Goal: Task Accomplishment & Management: Manage account settings

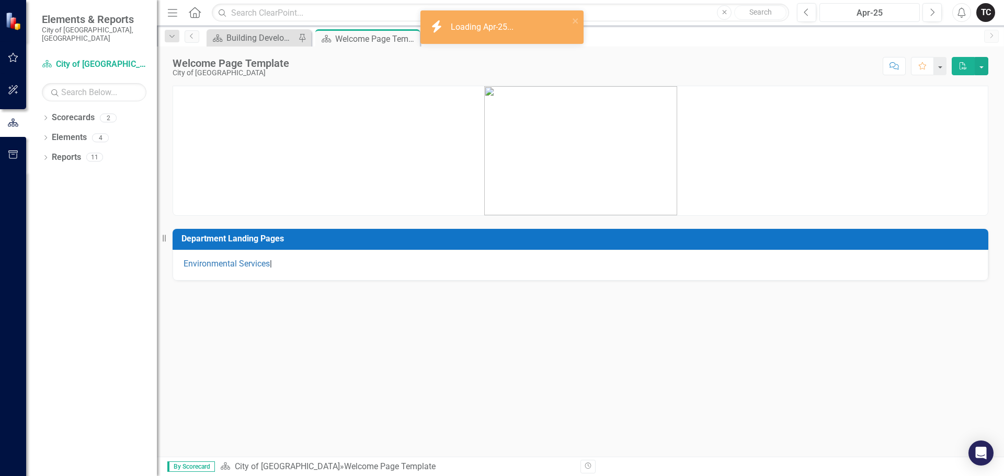
click at [883, 14] on div "Apr-25" at bounding box center [869, 13] width 93 height 13
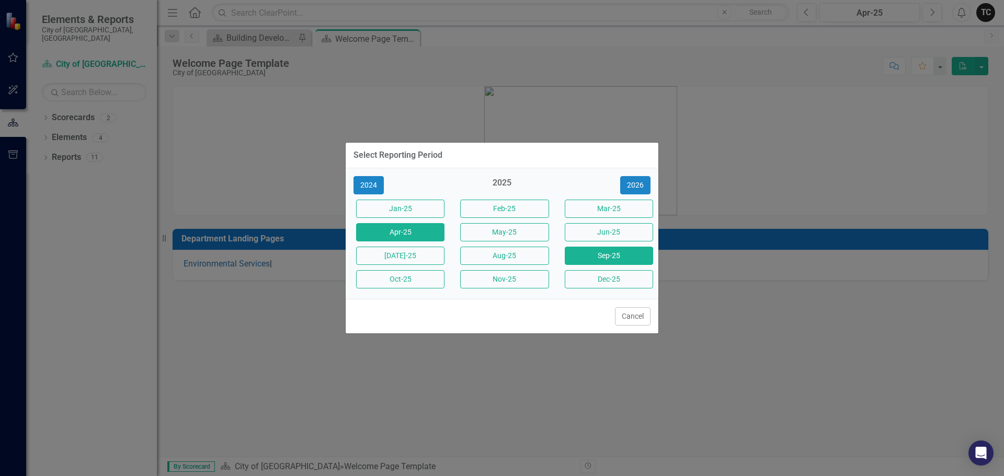
click at [624, 257] on button "Sep-25" at bounding box center [609, 256] width 88 height 18
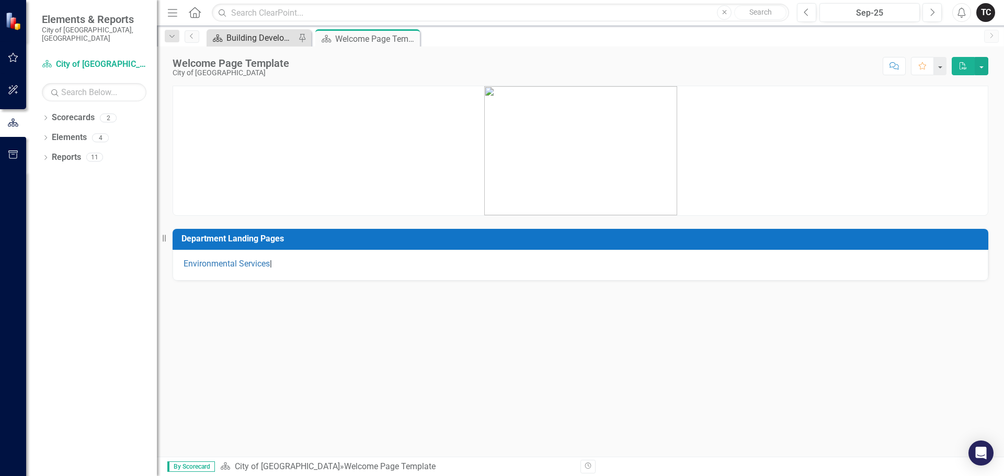
click at [247, 33] on div "Building Development Services" at bounding box center [260, 37] width 69 height 13
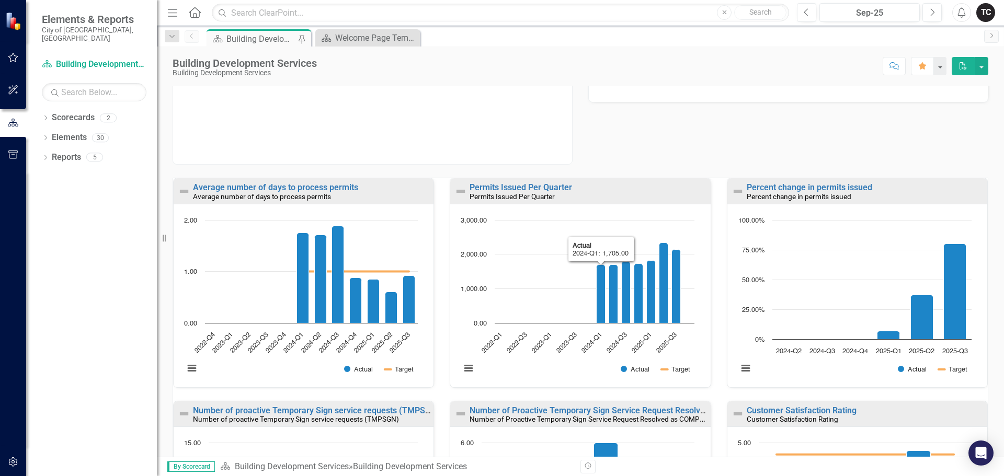
scroll to position [52, 0]
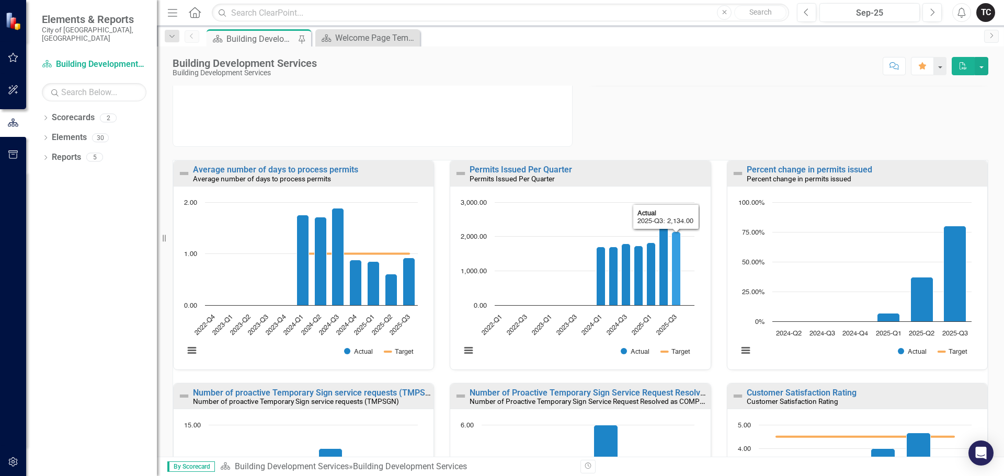
click at [672, 279] on icon "2025-Q3, 2,134. Actual." at bounding box center [676, 269] width 9 height 74
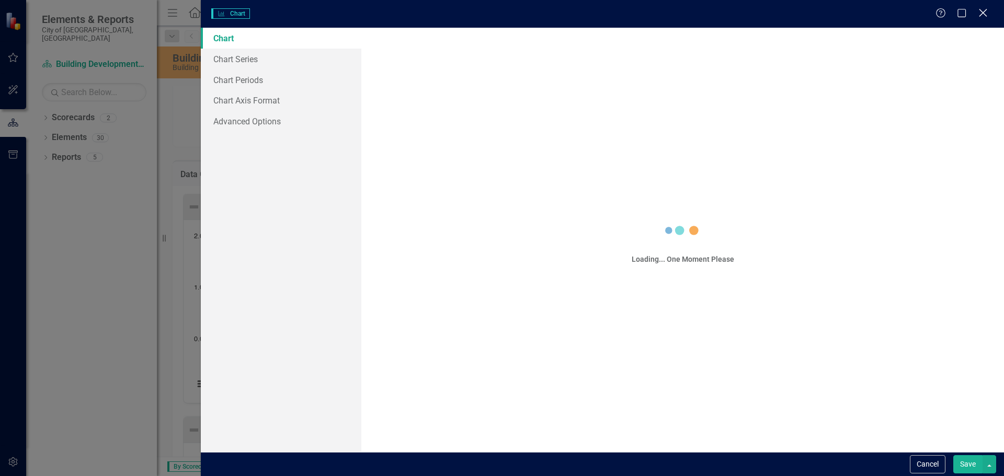
click at [982, 13] on icon "Close" at bounding box center [982, 13] width 13 height 10
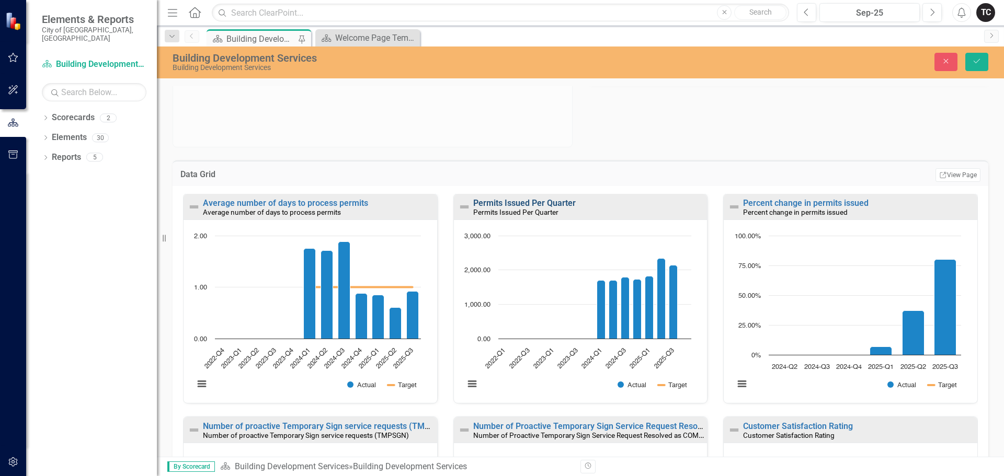
click at [554, 205] on link "Permits Issued Per Quarter" at bounding box center [524, 203] width 102 height 10
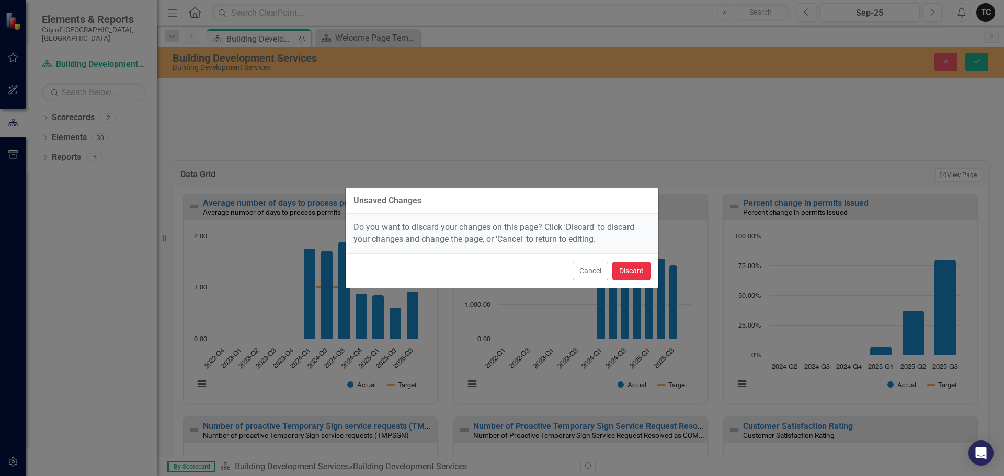
click at [633, 271] on button "Discard" at bounding box center [631, 271] width 38 height 18
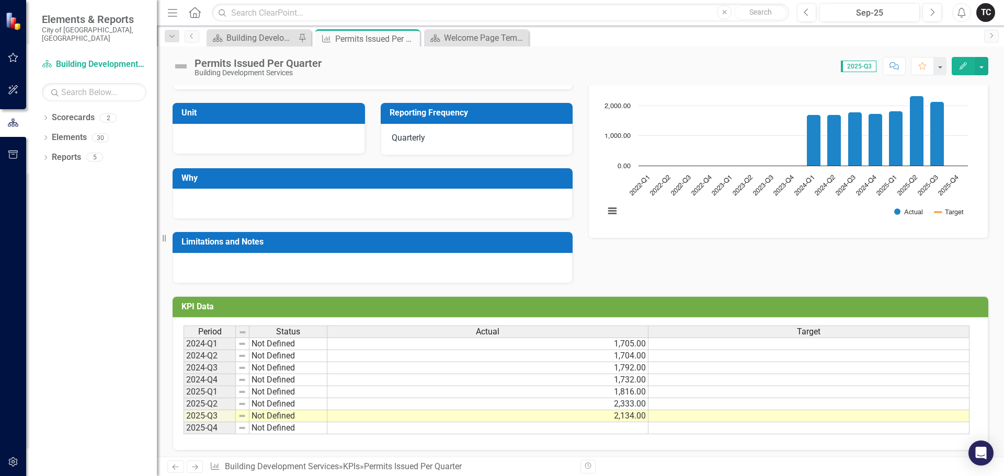
scroll to position [116, 0]
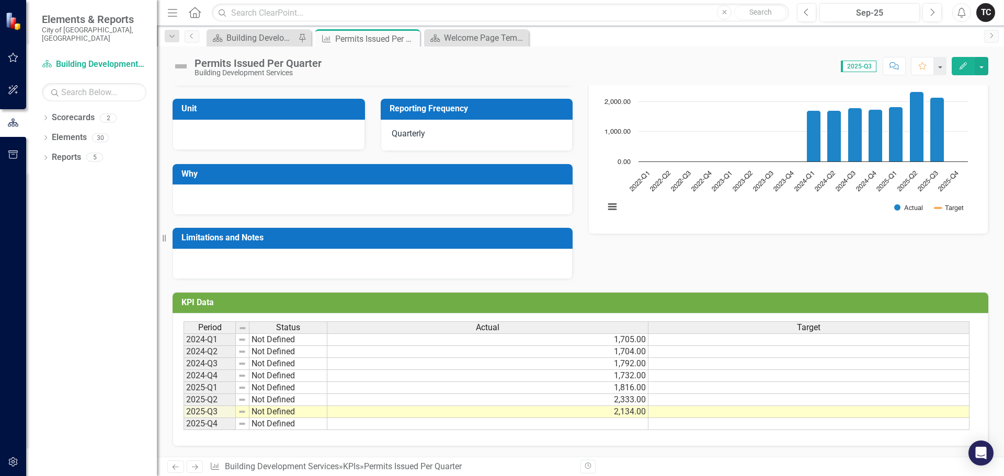
click at [635, 416] on td "2,134.00" at bounding box center [487, 412] width 321 height 12
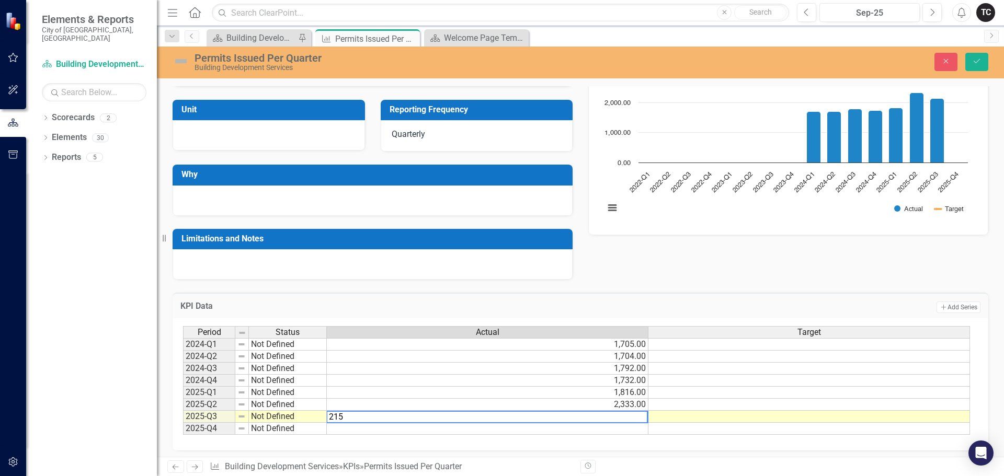
type textarea "2152"
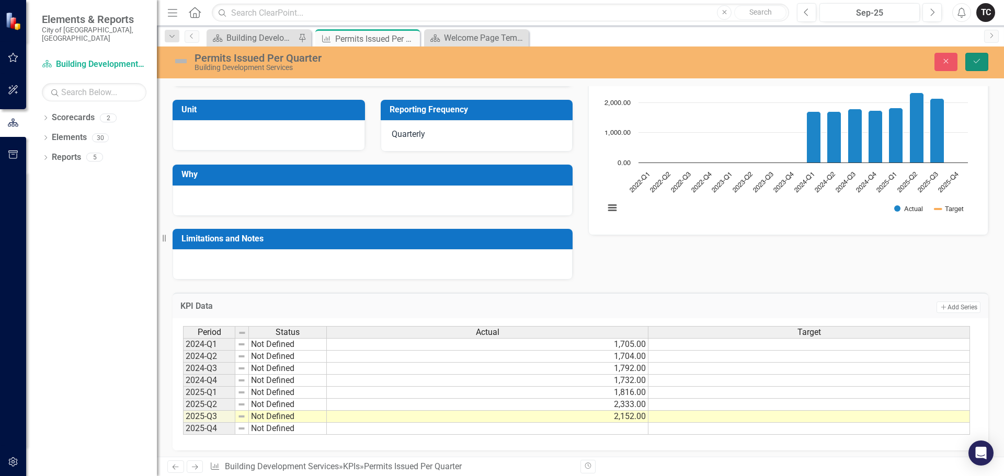
click at [977, 61] on icon "Save" at bounding box center [976, 61] width 9 height 7
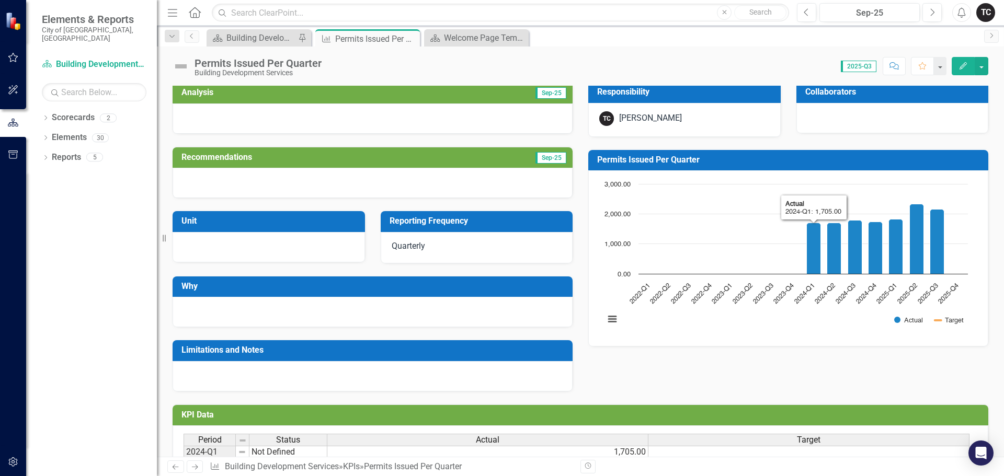
scroll to position [0, 0]
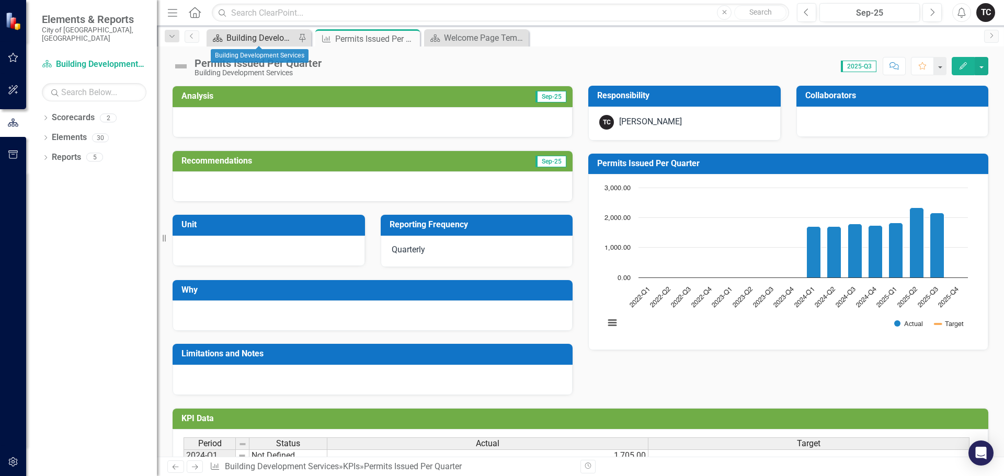
click at [270, 36] on div "Building Development Services" at bounding box center [260, 37] width 69 height 13
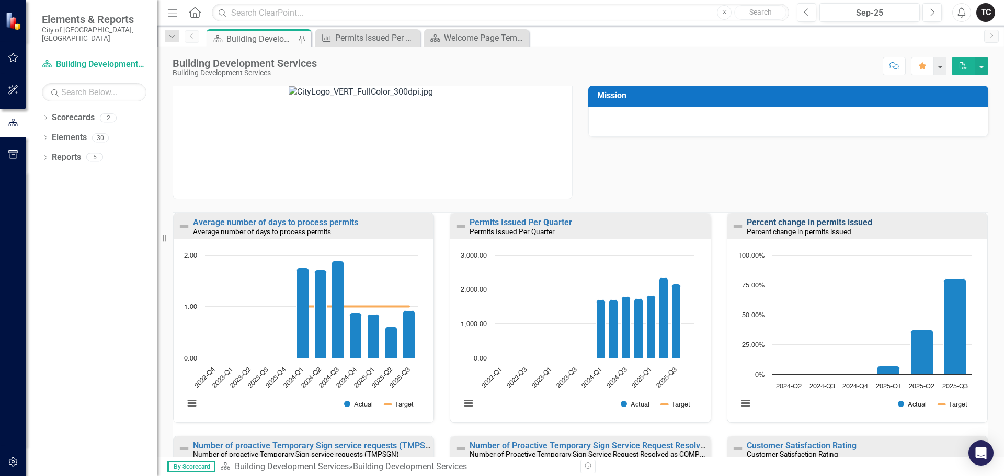
click at [829, 222] on link "Percent change in permits issued" at bounding box center [809, 223] width 125 height 10
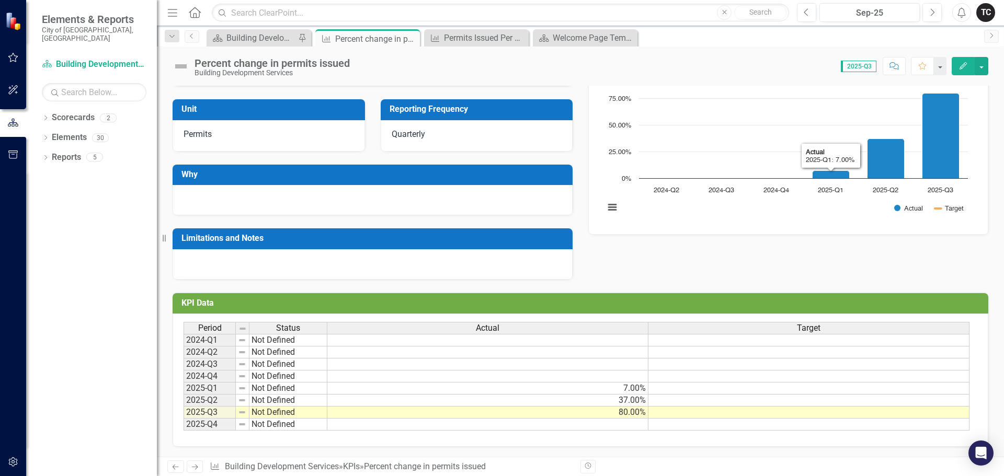
scroll to position [116, 0]
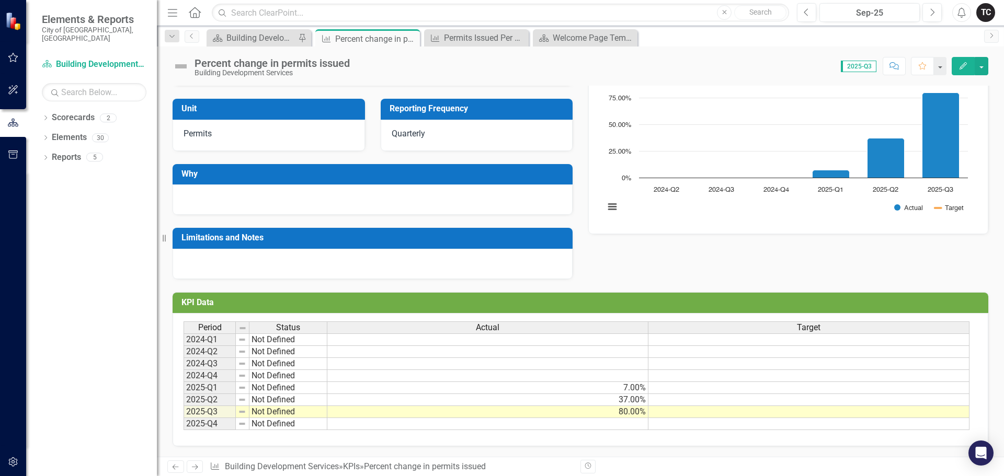
click at [622, 414] on td "80.00%" at bounding box center [487, 412] width 321 height 12
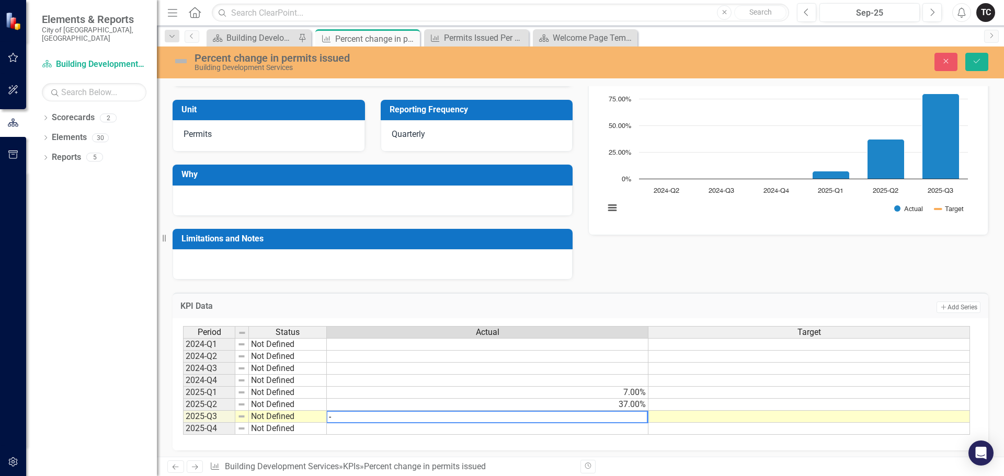
type textarea "-8"
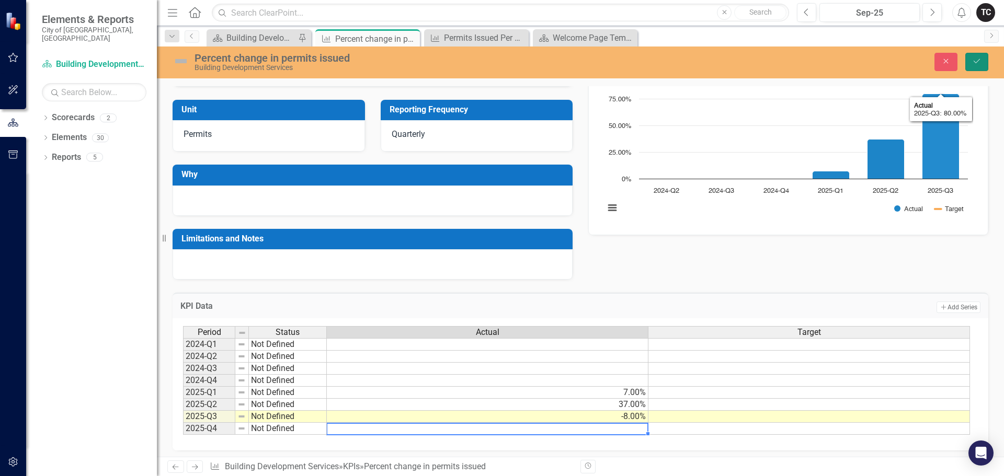
click at [980, 60] on icon "Save" at bounding box center [976, 61] width 9 height 7
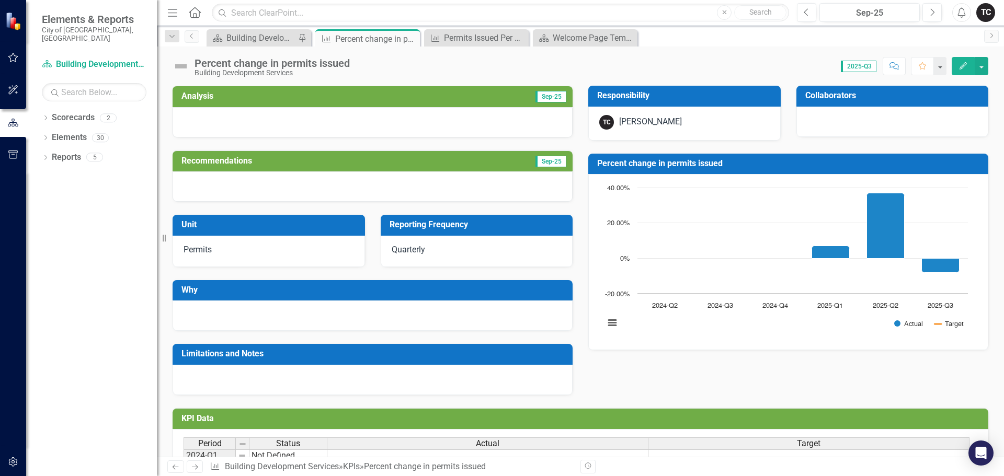
click at [662, 165] on h3 "Percent change in permits issued" at bounding box center [790, 163] width 386 height 9
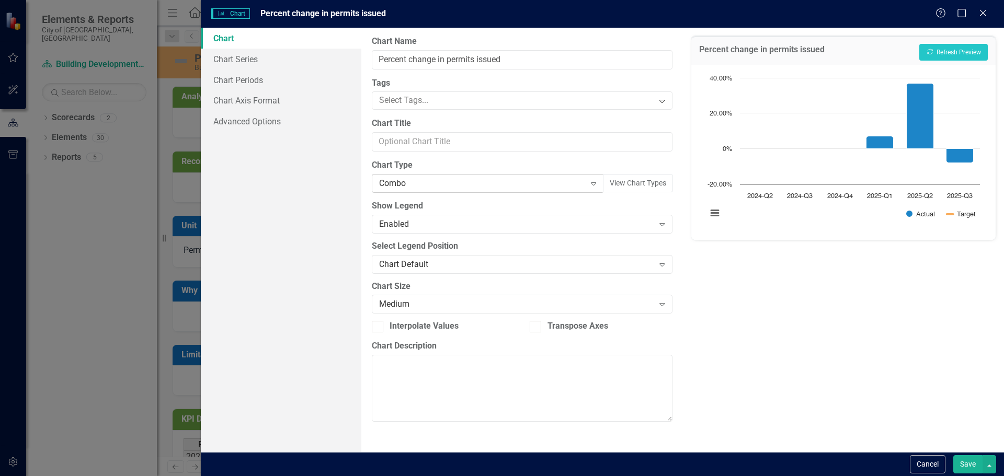
click at [593, 182] on icon at bounding box center [593, 183] width 5 height 3
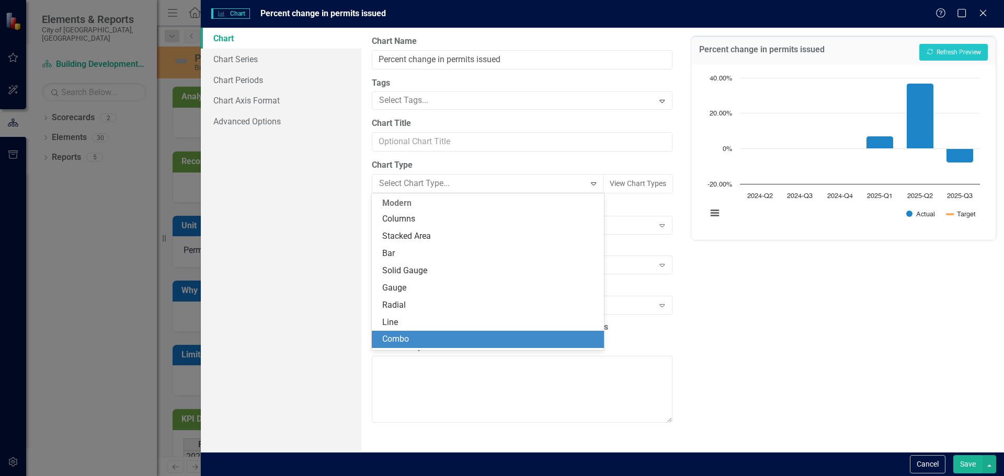
scroll to position [0, 0]
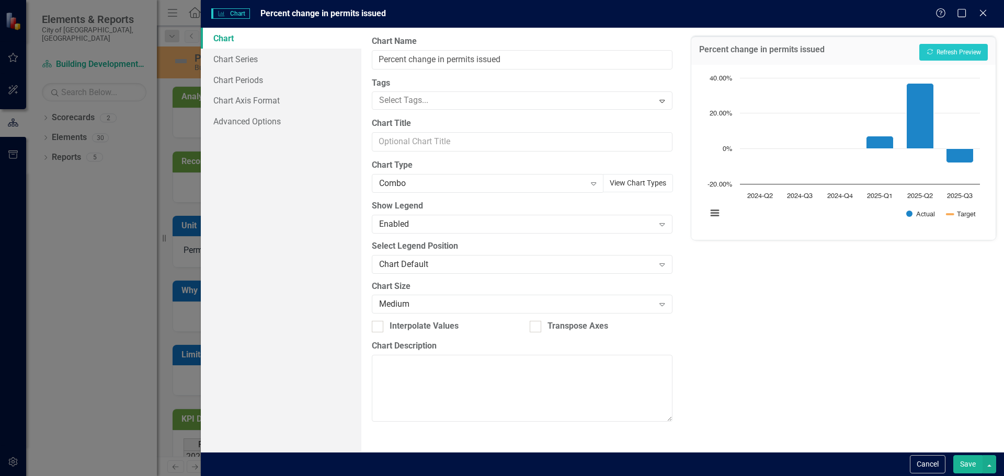
click at [636, 184] on button "View Chart Types" at bounding box center [638, 183] width 70 height 18
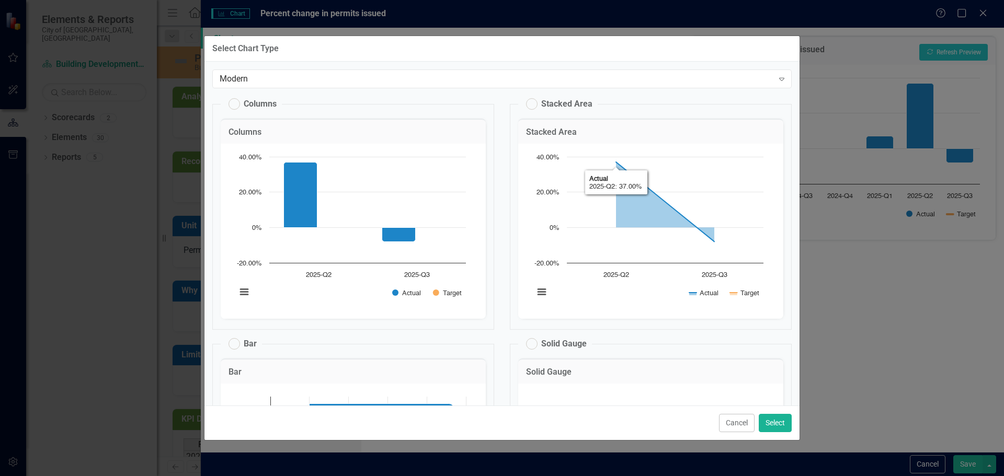
click at [530, 104] on label "Stacked Area" at bounding box center [559, 104] width 66 height 12
click at [530, 104] on input "Stacked Area" at bounding box center [526, 101] width 7 height 7
radio input "true"
radio input "false"
click at [779, 422] on button "Select" at bounding box center [775, 423] width 33 height 18
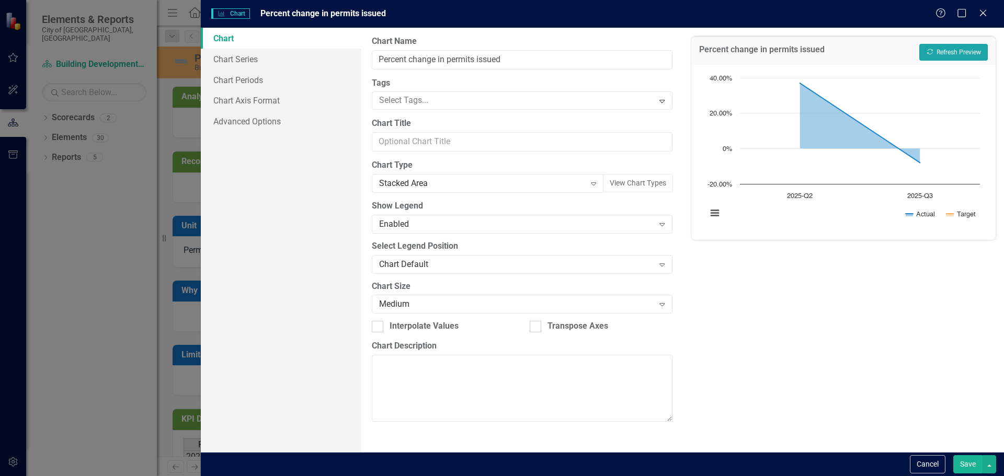
click at [940, 50] on button "Recalculate Refresh Preview" at bounding box center [953, 52] width 68 height 17
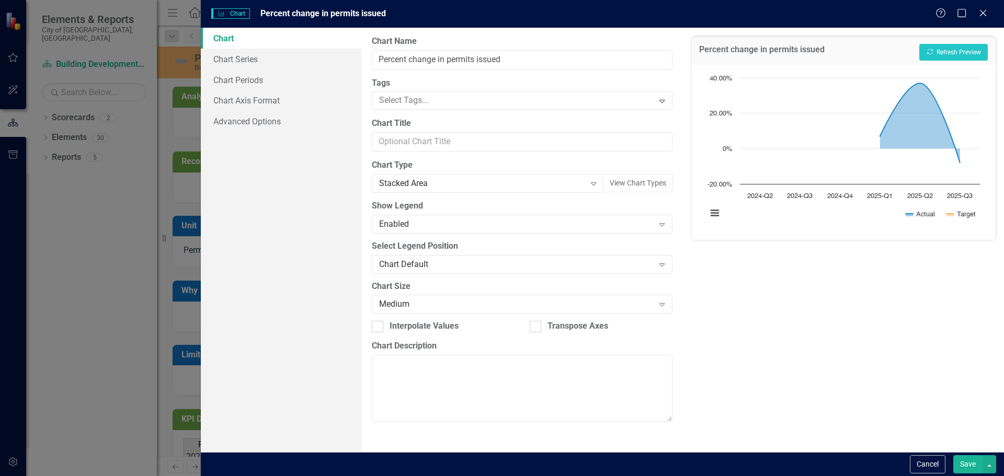
click at [967, 464] on button "Save" at bounding box center [967, 464] width 29 height 18
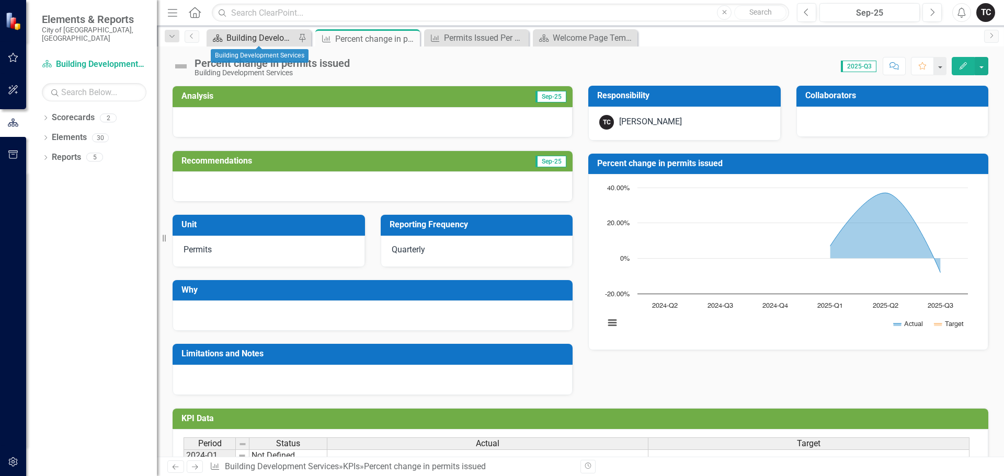
click at [249, 35] on div "Building Development Services" at bounding box center [260, 37] width 69 height 13
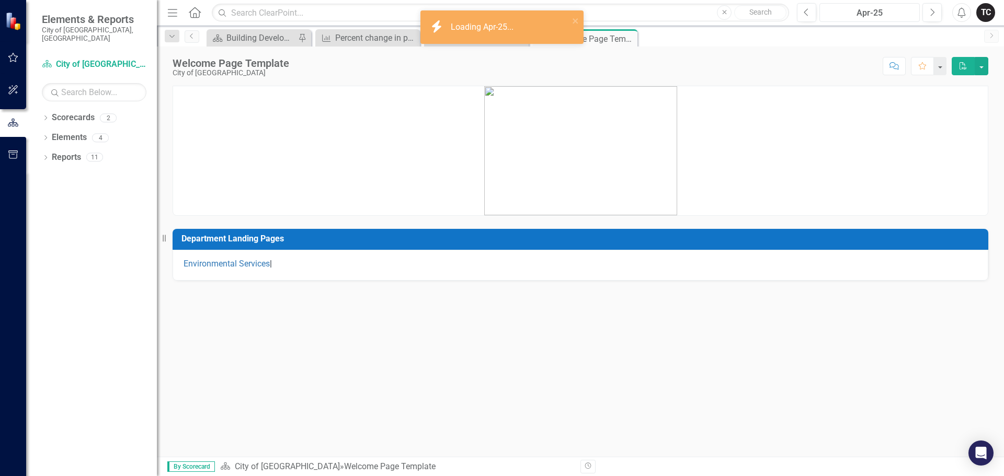
click at [880, 15] on div "Apr-25" at bounding box center [869, 13] width 93 height 13
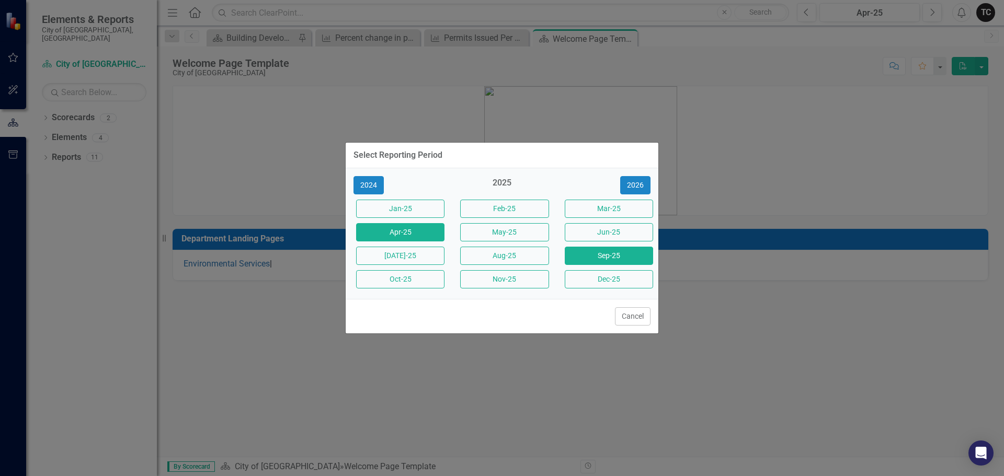
click at [622, 253] on button "Sep-25" at bounding box center [609, 256] width 88 height 18
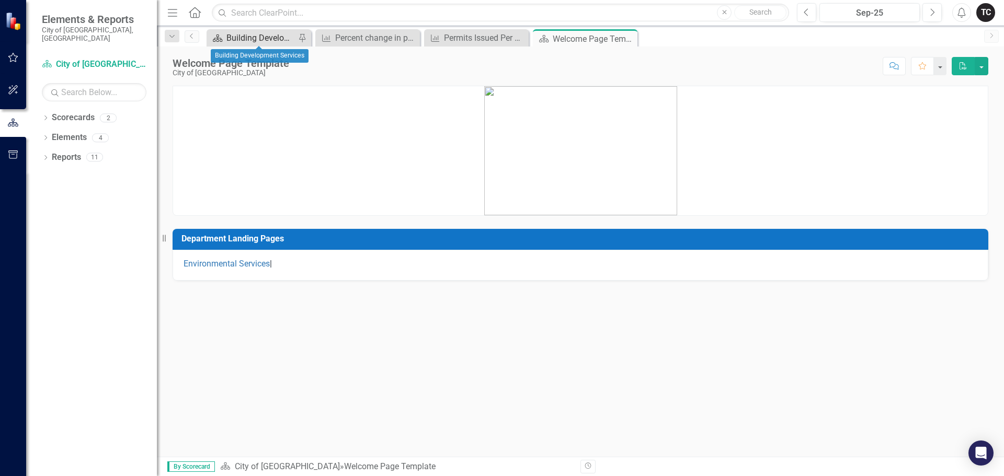
click at [269, 39] on div "Building Development Services" at bounding box center [260, 37] width 69 height 13
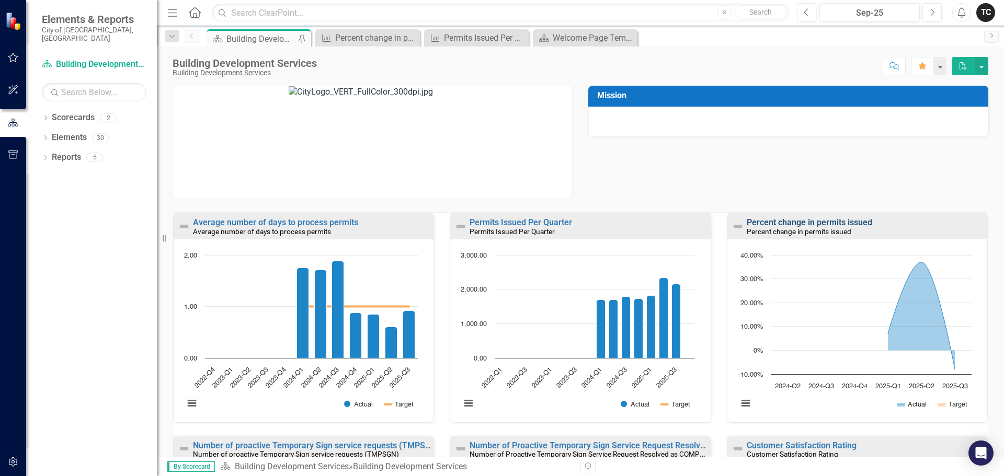
click at [805, 222] on link "Percent change in permits issued" at bounding box center [809, 223] width 125 height 10
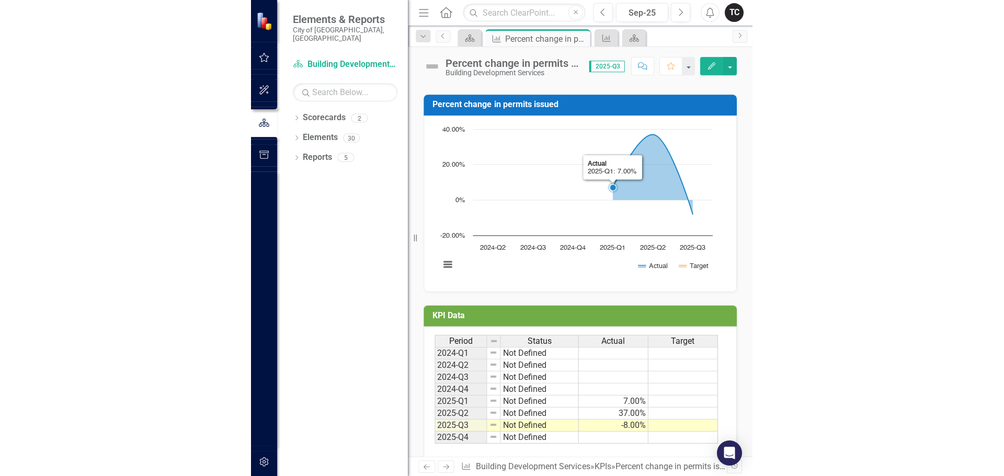
scroll to position [395, 0]
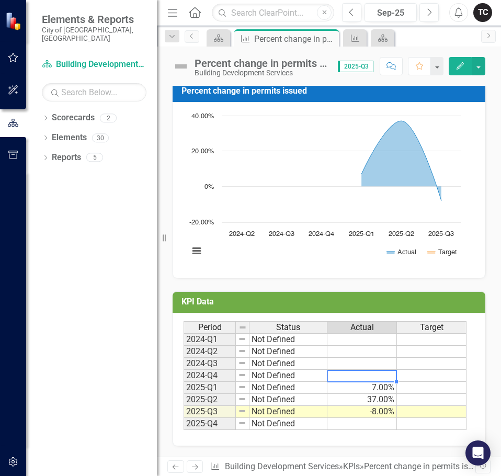
click at [383, 376] on td at bounding box center [362, 376] width 70 height 12
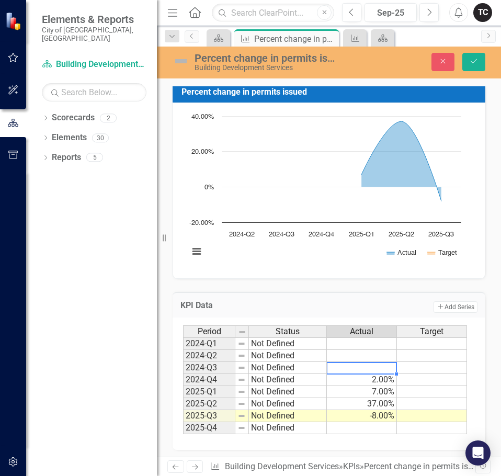
click at [374, 369] on td at bounding box center [362, 368] width 70 height 12
click at [361, 381] on td "2.00%" at bounding box center [362, 380] width 70 height 12
click at [363, 381] on td "2.00%" at bounding box center [362, 380] width 70 height 12
click at [363, 381] on textarea "2" at bounding box center [361, 380] width 71 height 13
type textarea "-2"
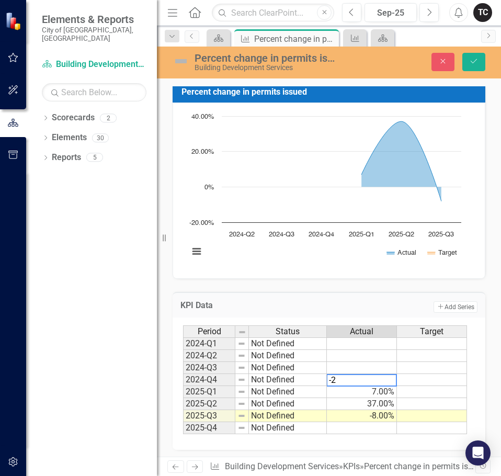
click at [363, 355] on td at bounding box center [362, 356] width 70 height 12
type textarea "-29"
click at [382, 365] on td at bounding box center [362, 368] width 70 height 12
type textarea "-2"
click at [363, 366] on td "25.50%" at bounding box center [362, 368] width 70 height 12
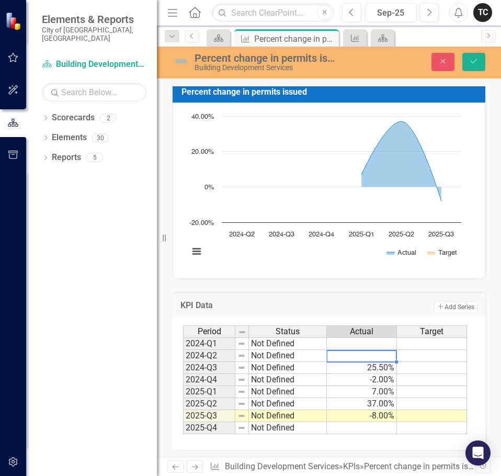
click at [363, 366] on td "25.50%" at bounding box center [362, 368] width 70 height 12
click at [329, 368] on textarea "25.5" at bounding box center [361, 368] width 71 height 13
type textarea "-25.5"
click at [373, 354] on td at bounding box center [362, 356] width 70 height 12
click at [353, 360] on td at bounding box center [362, 356] width 70 height 12
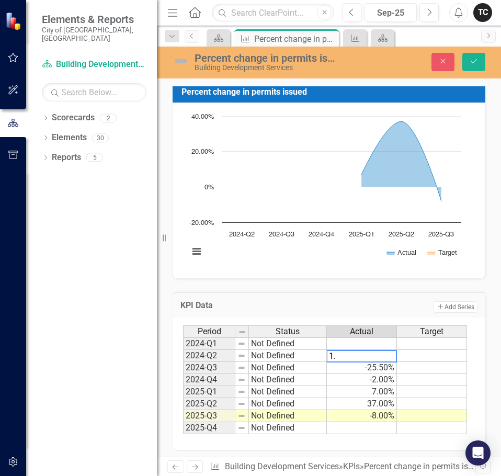
type textarea "1.1"
click at [381, 344] on td at bounding box center [362, 343] width 70 height 13
type textarea "1.1"
click at [476, 62] on icon "Save" at bounding box center [473, 61] width 9 height 7
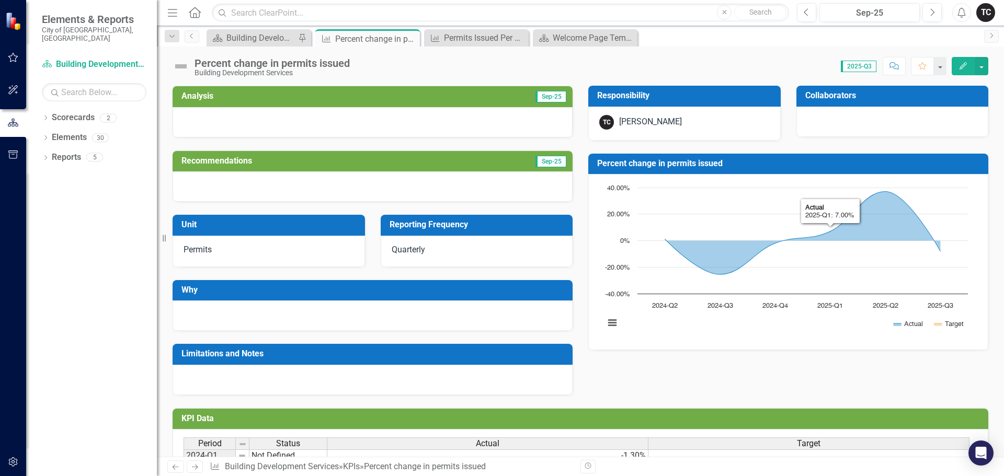
click at [790, 165] on h3 "Percent change in permits issued" at bounding box center [790, 163] width 386 height 9
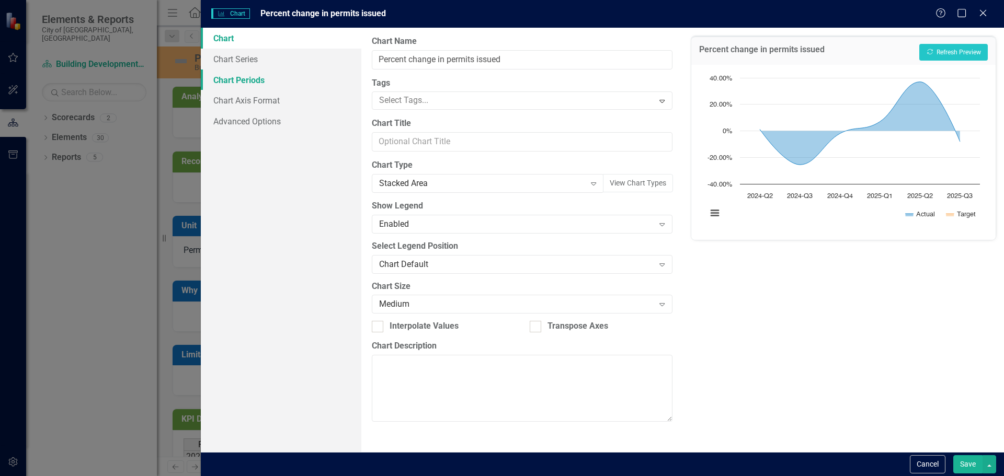
click at [243, 84] on link "Chart Periods" at bounding box center [281, 80] width 161 height 21
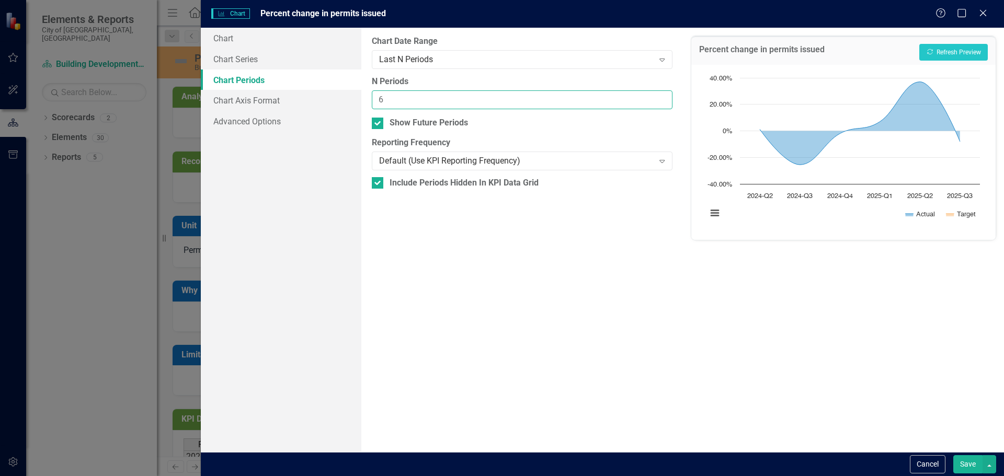
click at [390, 101] on input "6" at bounding box center [522, 99] width 300 height 19
type input "12"
click at [962, 462] on button "Save" at bounding box center [967, 464] width 29 height 18
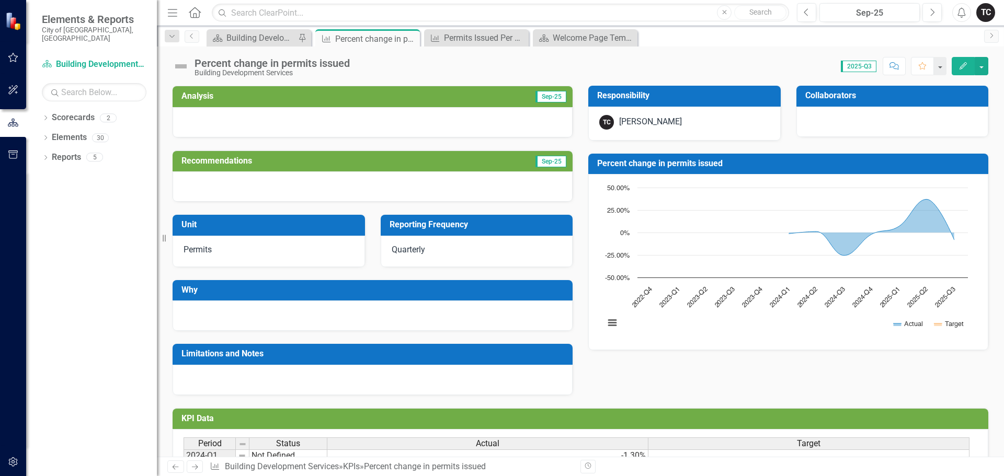
click at [743, 165] on h3 "Percent change in permits issued" at bounding box center [790, 163] width 386 height 9
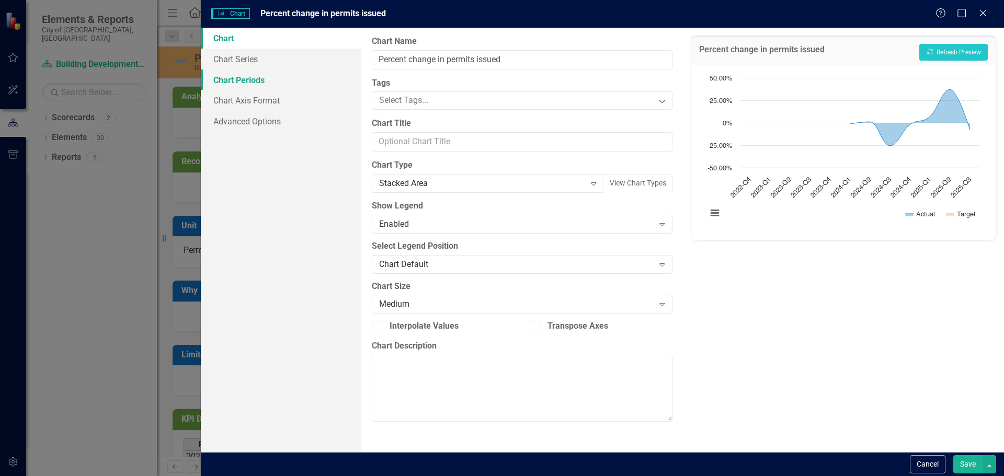
click at [244, 77] on link "Chart Periods" at bounding box center [281, 80] width 161 height 21
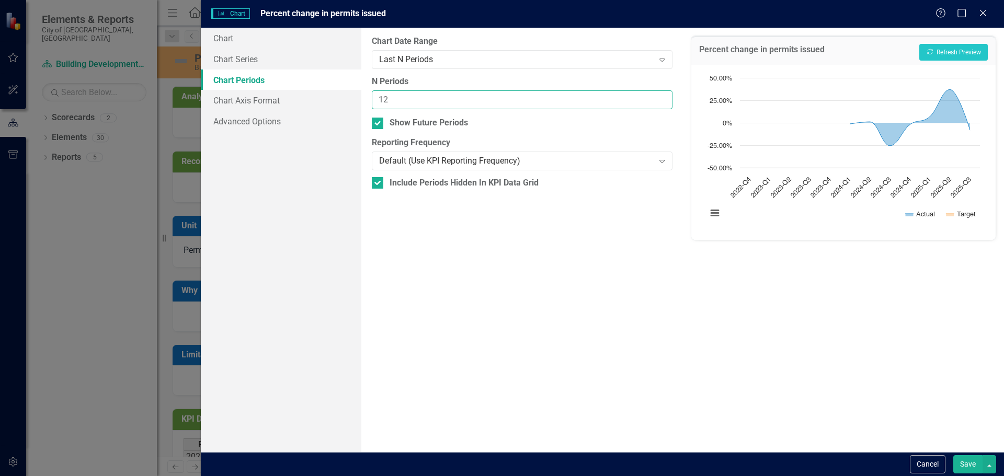
click at [410, 105] on input "12" at bounding box center [522, 99] width 300 height 19
type input "8"
click at [971, 460] on button "Save" at bounding box center [967, 464] width 29 height 18
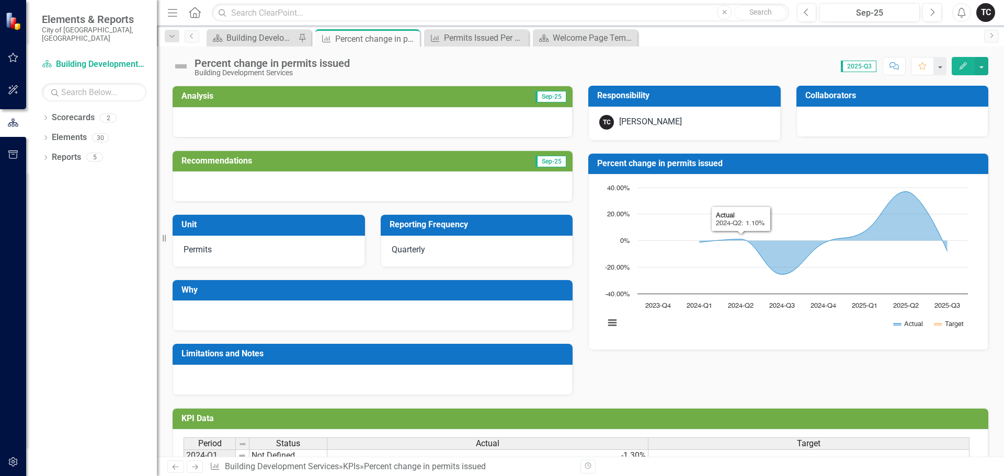
click at [695, 167] on h3 "Percent change in permits issued" at bounding box center [790, 163] width 386 height 9
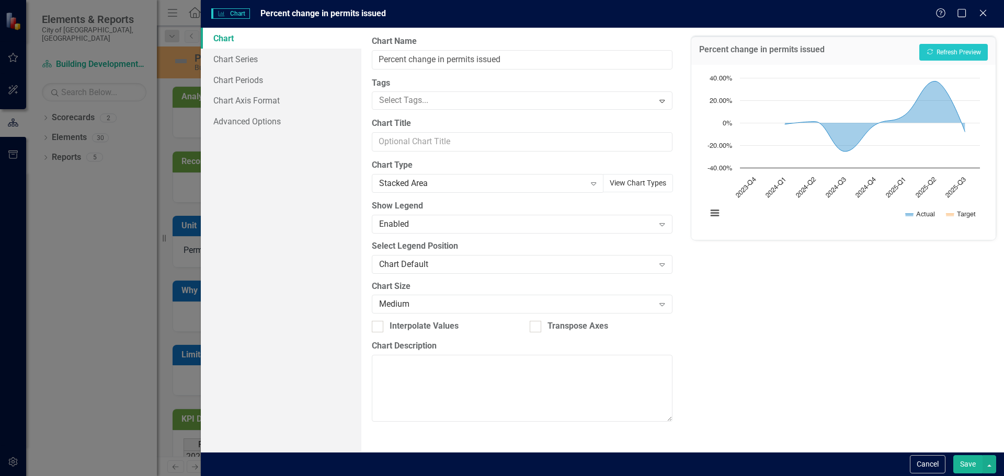
click at [639, 183] on button "View Chart Types" at bounding box center [638, 183] width 70 height 18
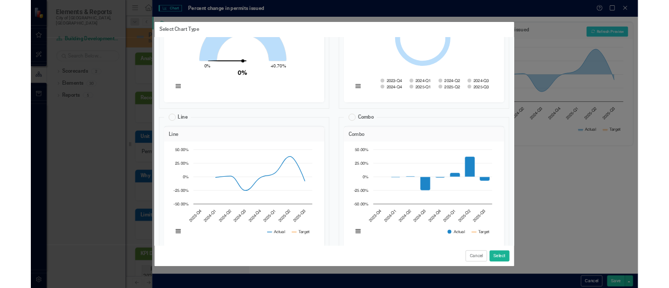
scroll to position [627, 0]
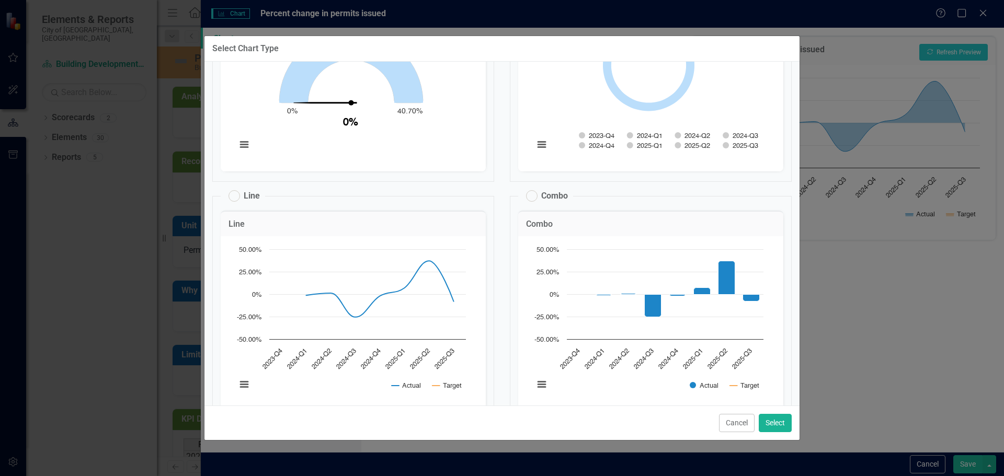
click at [237, 197] on label "Line" at bounding box center [243, 196] width 31 height 12
click at [233, 197] on input "Line" at bounding box center [229, 193] width 7 height 7
radio input "false"
radio input "true"
click at [773, 420] on button "Select" at bounding box center [775, 423] width 33 height 18
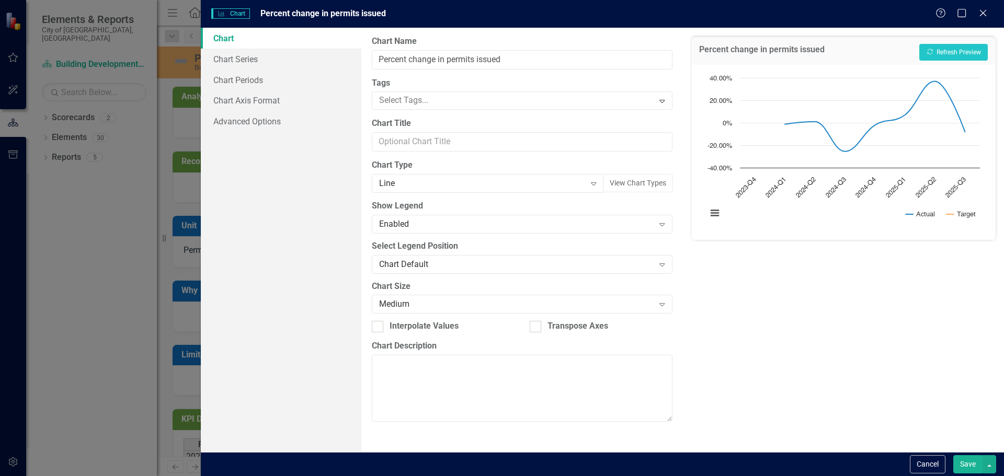
click at [968, 467] on button "Save" at bounding box center [967, 464] width 29 height 18
